Goal: Information Seeking & Learning: Learn about a topic

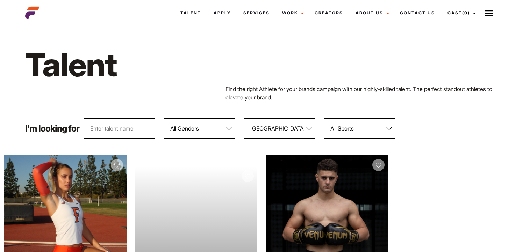
select select "122"
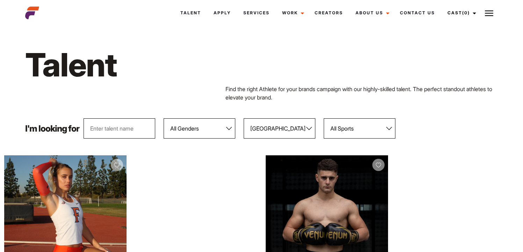
click at [191, 134] on select "All Genders Female Male" at bounding box center [199, 128] width 72 height 20
select select "103"
click at [163, 118] on select "All Genders Female Male" at bounding box center [199, 128] width 72 height 20
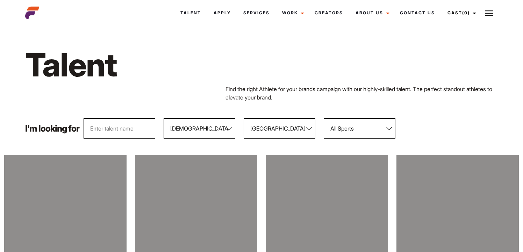
click at [263, 121] on select "All Locations Adelaide Brisbane Darwin Gold Coast Melbourne Perth Sunshine Coas…" at bounding box center [279, 128] width 72 height 20
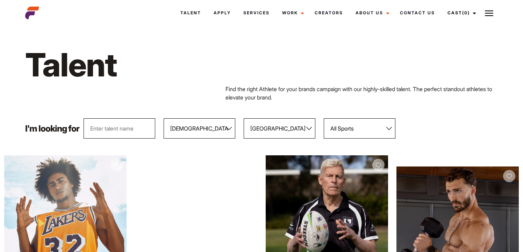
select select
click at [243, 118] on select "All Locations Adelaide Brisbane Darwin Gold Coast Melbourne Perth Sunshine Coas…" at bounding box center [279, 128] width 72 height 20
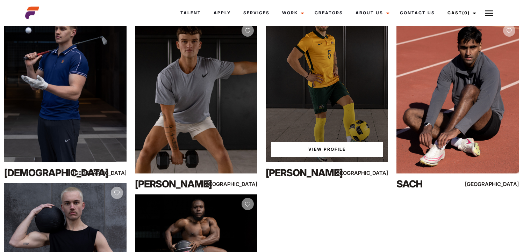
scroll to position [969, 0]
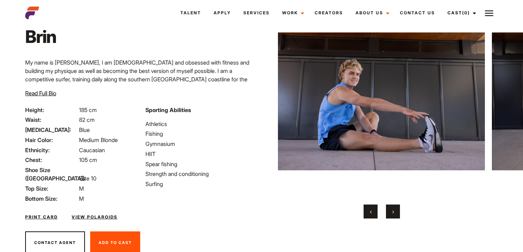
scroll to position [54, 0]
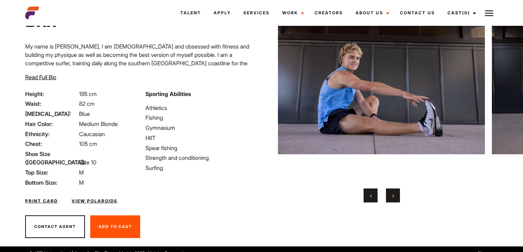
click at [389, 194] on button "›" at bounding box center [393, 196] width 14 height 14
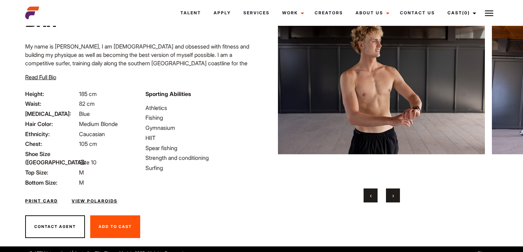
click at [389, 194] on button "›" at bounding box center [393, 196] width 14 height 14
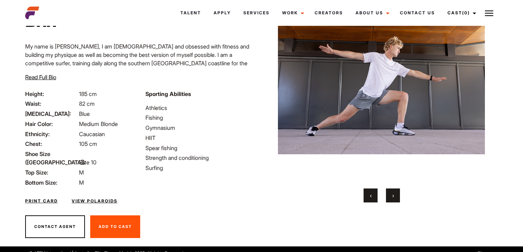
click at [389, 194] on button "›" at bounding box center [393, 196] width 14 height 14
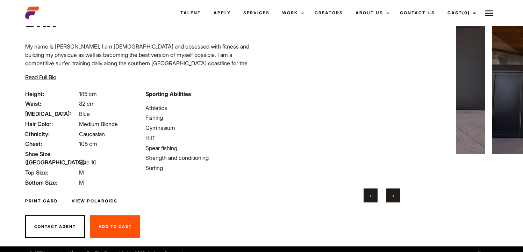
click at [389, 194] on button "›" at bounding box center [393, 196] width 14 height 14
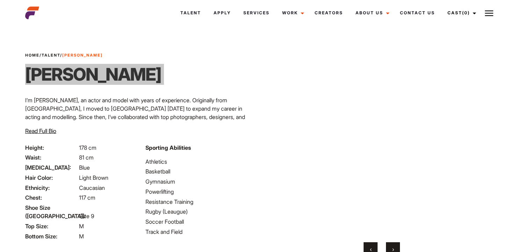
scroll to position [58, 0]
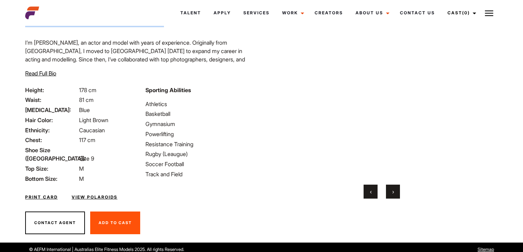
click at [394, 190] on button "›" at bounding box center [393, 192] width 14 height 14
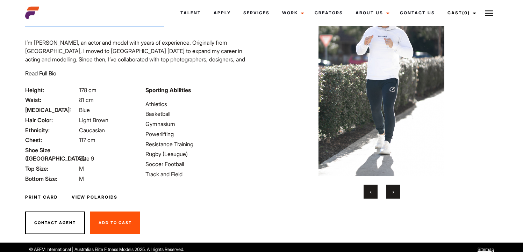
click at [394, 190] on button "›" at bounding box center [393, 192] width 14 height 14
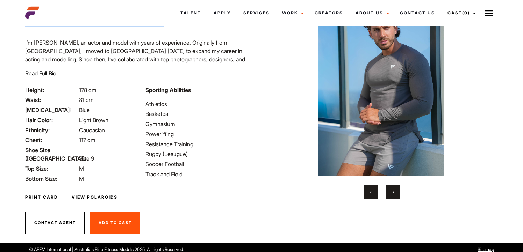
click at [370, 191] on span "‹" at bounding box center [371, 191] width 2 height 7
